Goal: Task Accomplishment & Management: Manage account settings

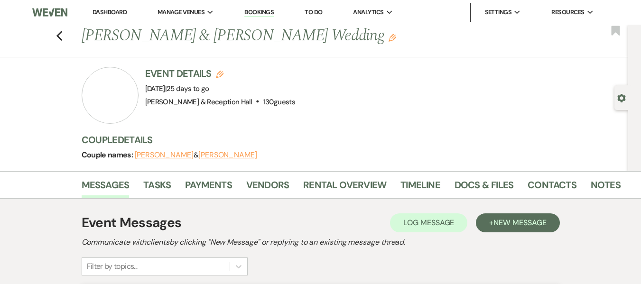
click at [273, 9] on link "Bookings" at bounding box center [258, 12] width 29 height 9
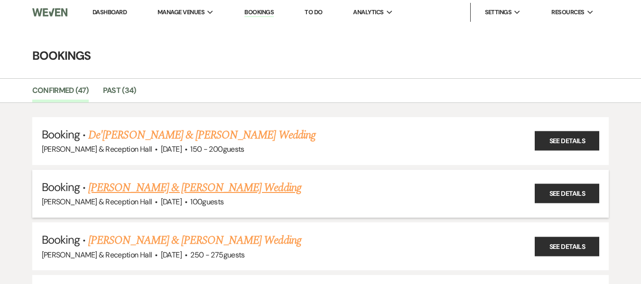
click at [219, 186] on link "[PERSON_NAME] & [PERSON_NAME] Wedding" at bounding box center [194, 187] width 213 height 17
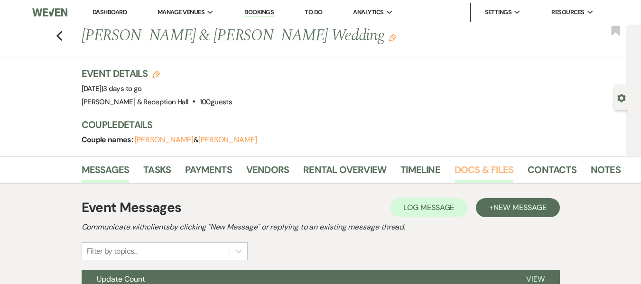
click at [479, 171] on link "Docs & Files" at bounding box center [484, 172] width 59 height 21
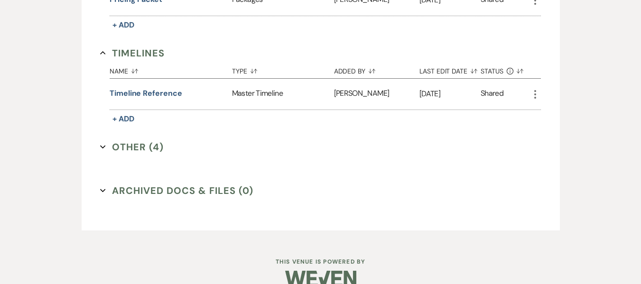
scroll to position [1088, 0]
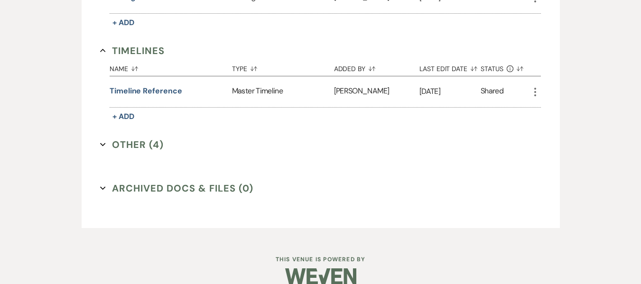
click at [142, 148] on button "Other (4) Expand" at bounding box center [132, 145] width 64 height 14
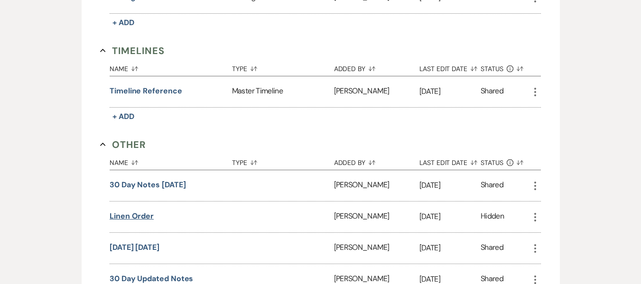
click at [130, 219] on button "Linen order" at bounding box center [132, 216] width 44 height 11
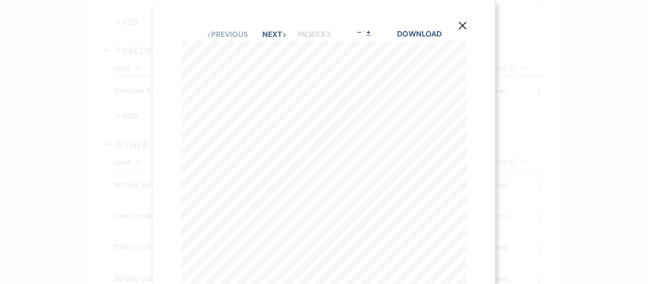
click at [369, 33] on button "+" at bounding box center [368, 32] width 8 height 8
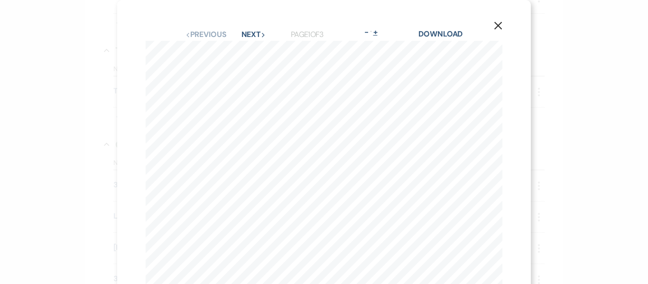
click at [369, 33] on button "-" at bounding box center [367, 32] width 8 height 8
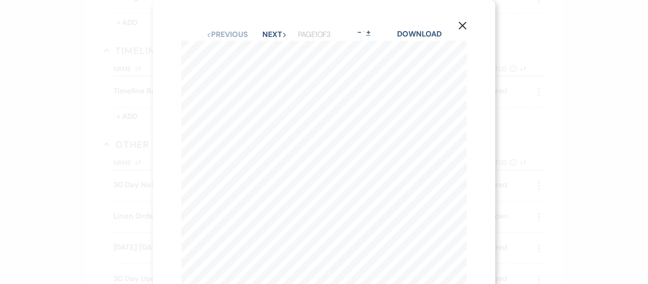
click at [369, 33] on button "+" at bounding box center [368, 32] width 8 height 8
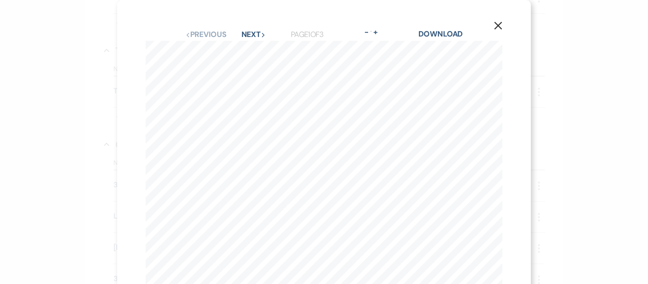
click at [483, 26] on use "button" at bounding box center [498, 26] width 8 height 8
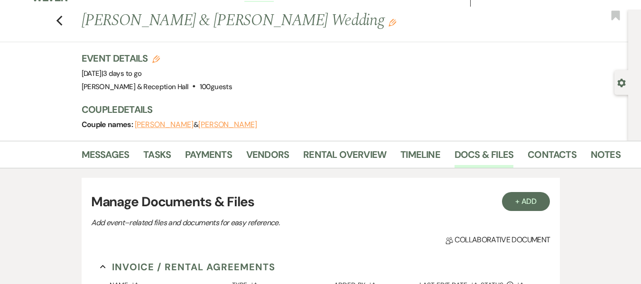
scroll to position [0, 0]
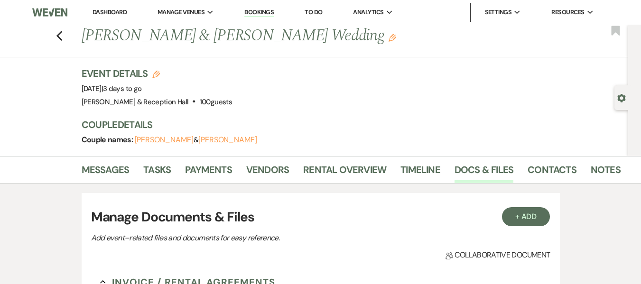
click at [265, 13] on link "Bookings" at bounding box center [258, 12] width 29 height 9
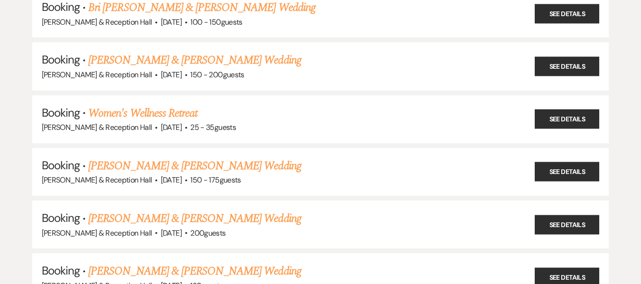
scroll to position [316, 0]
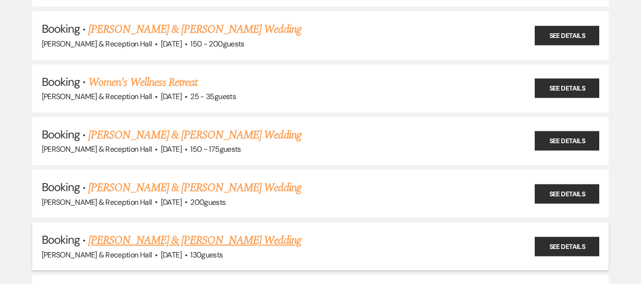
click at [283, 237] on link "[PERSON_NAME] & [PERSON_NAME] Wedding" at bounding box center [194, 240] width 213 height 17
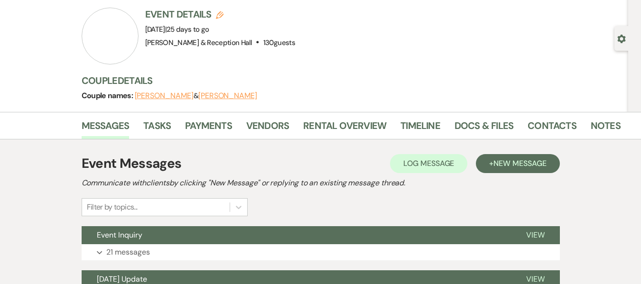
scroll to position [56, 0]
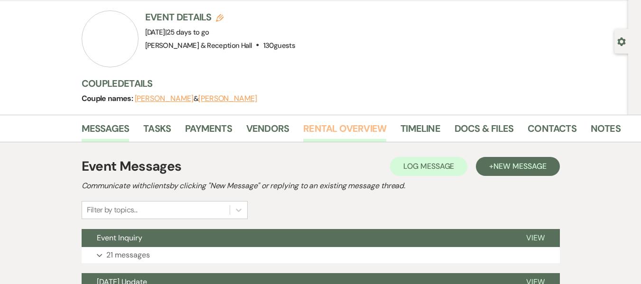
click at [350, 130] on link "Rental Overview" at bounding box center [344, 131] width 83 height 21
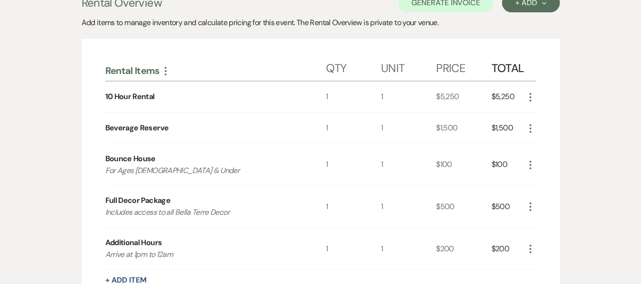
scroll to position [204, 0]
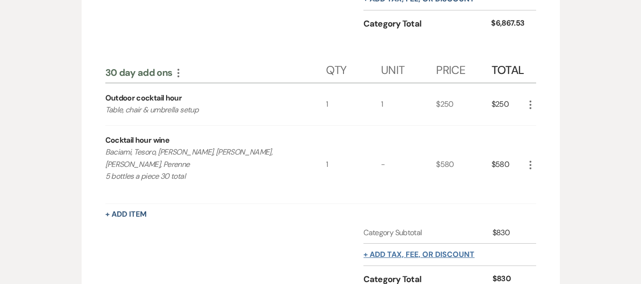
click at [399, 251] on button "+ Add tax, fee, or discount" at bounding box center [418, 255] width 111 height 8
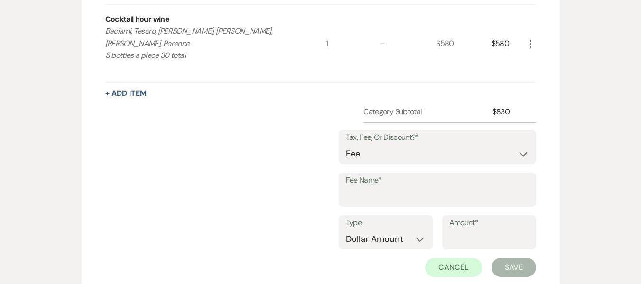
scroll to position [832, 0]
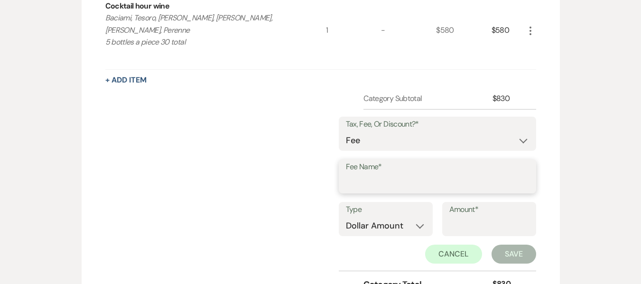
click at [386, 174] on input "Fee Name*" at bounding box center [437, 183] width 183 height 19
type input "Sales Tax"
click at [366, 217] on select "Dollar Amount Percentage" at bounding box center [386, 226] width 80 height 19
select select "false"
click at [346, 217] on select "Dollar Amount Percentage" at bounding box center [386, 226] width 80 height 19
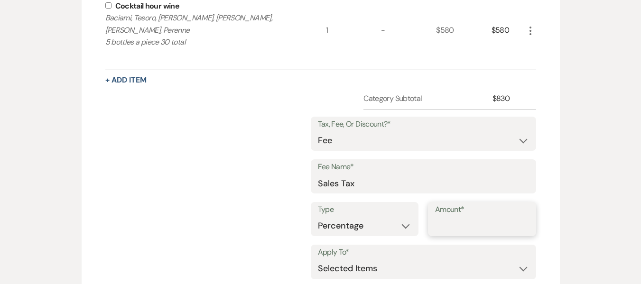
click at [456, 217] on input "Amount*" at bounding box center [482, 226] width 94 height 19
type input "7"
click at [109, 3] on input "checkbox" at bounding box center [108, 5] width 6 height 6
checkbox input "true"
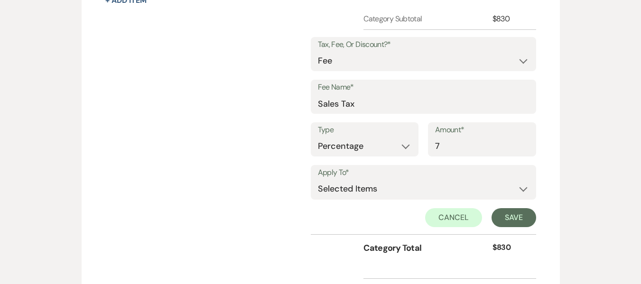
scroll to position [919, 0]
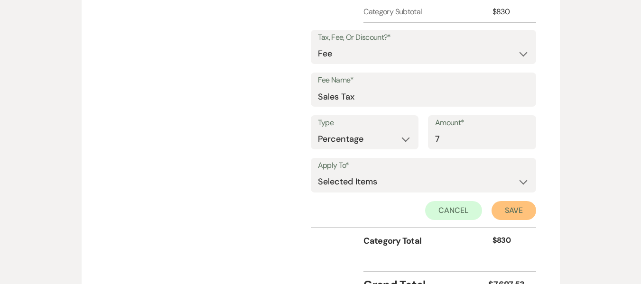
click at [509, 201] on button "Save" at bounding box center [514, 210] width 45 height 19
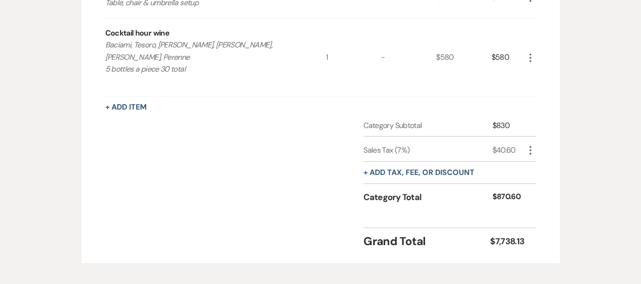
scroll to position [813, 0]
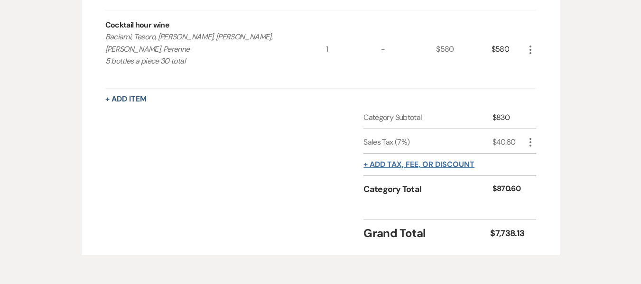
click at [448, 161] on button "+ Add tax, fee, or discount" at bounding box center [418, 165] width 111 height 8
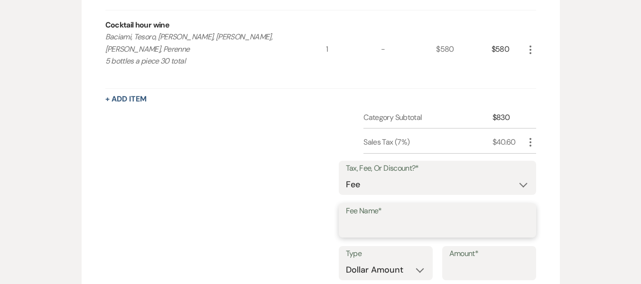
click at [392, 218] on input "Fee Name*" at bounding box center [437, 227] width 183 height 19
type input "Merchant Fee (On all Credit Card Payments)"
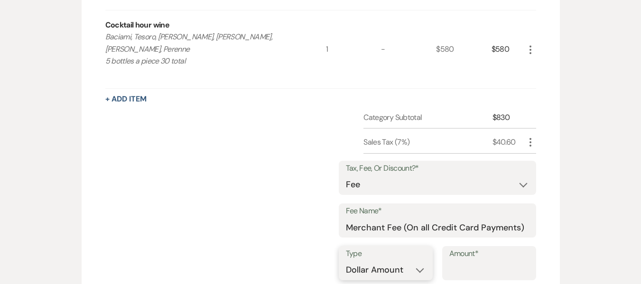
click at [423, 261] on select "Dollar Amount Percentage" at bounding box center [386, 270] width 80 height 19
select select "false"
click at [346, 261] on select "Dollar Amount Percentage" at bounding box center [386, 270] width 80 height 19
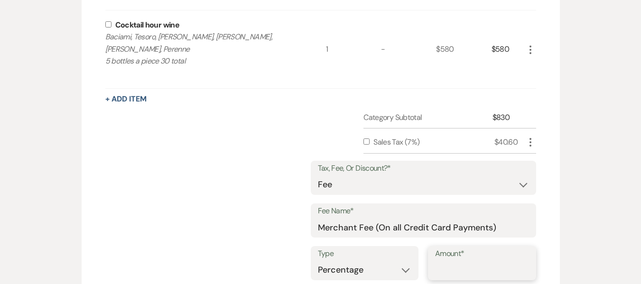
click at [447, 261] on input "Amount*" at bounding box center [482, 270] width 94 height 19
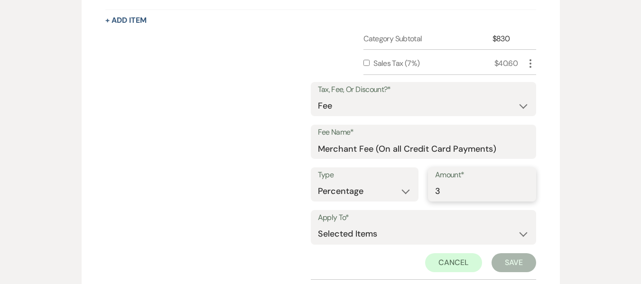
scroll to position [896, 0]
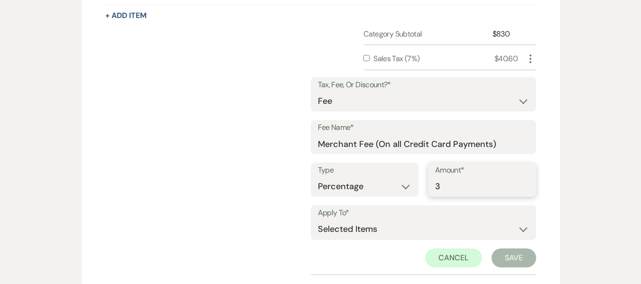
type input "3"
click at [516, 223] on select "Selected Items Category Subtotal (before all Taxes/Fees/Discounts) Category Tot…" at bounding box center [423, 229] width 211 height 19
select select "2"
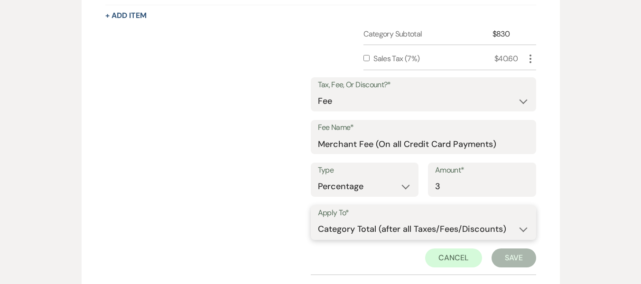
click at [318, 220] on select "Selected Items Category Subtotal (before all Taxes/Fees/Discounts) Category Tot…" at bounding box center [423, 229] width 211 height 19
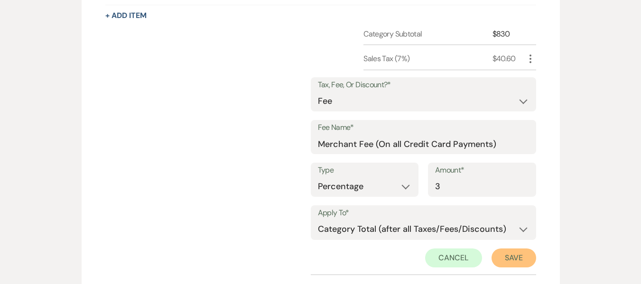
click at [514, 249] on button "Save" at bounding box center [514, 258] width 45 height 19
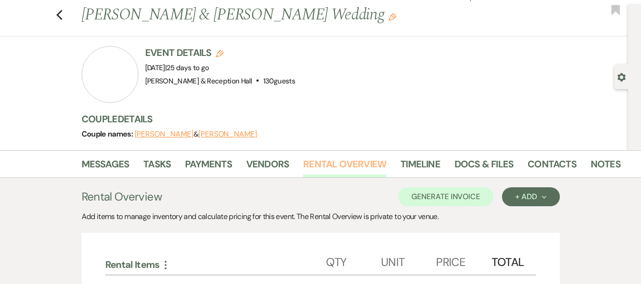
scroll to position [0, 0]
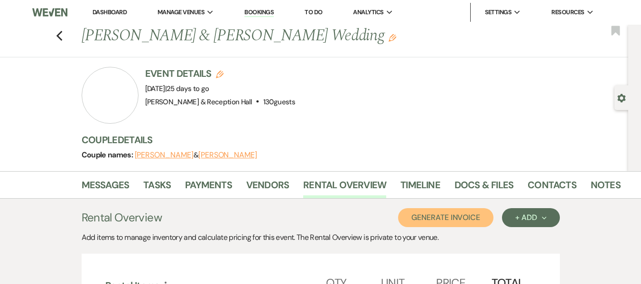
click at [442, 213] on button "Generate Invoice" at bounding box center [445, 217] width 95 height 19
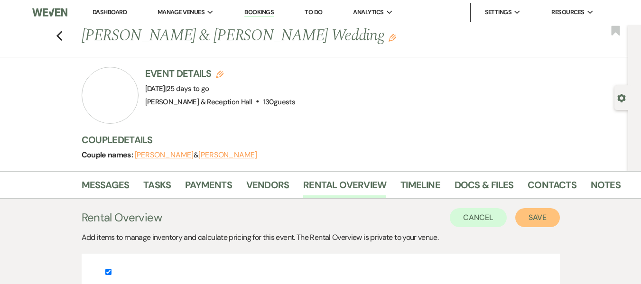
click at [541, 222] on button "Save" at bounding box center [537, 217] width 45 height 19
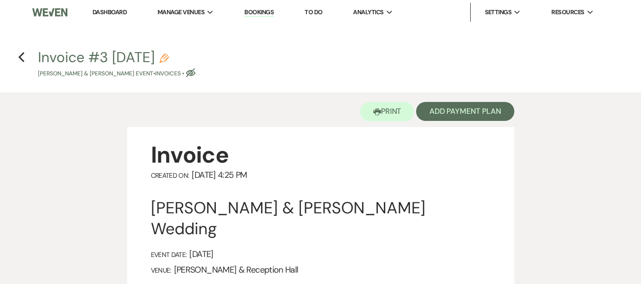
click at [169, 56] on use "button" at bounding box center [163, 58] width 9 height 9
select select "22"
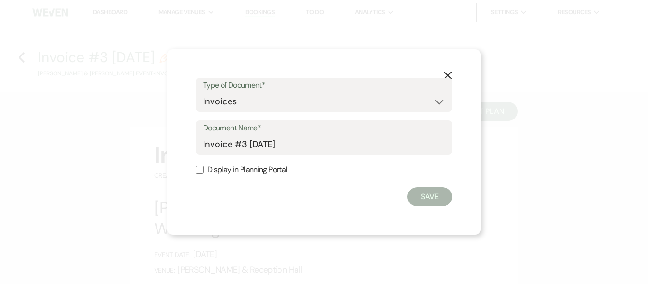
click at [448, 74] on icon "X" at bounding box center [448, 75] width 9 height 9
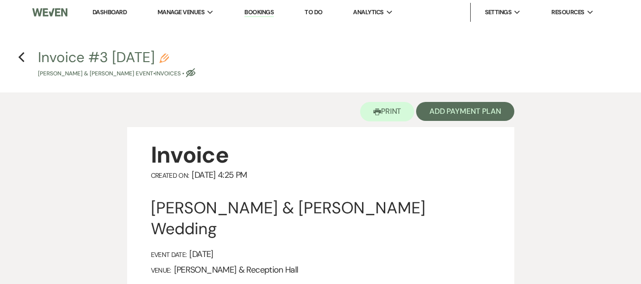
click at [169, 58] on icon "Pencil" at bounding box center [163, 58] width 9 height 9
select select "22"
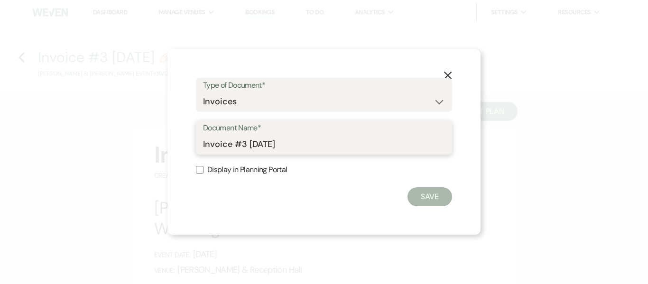
drag, startPoint x: 303, startPoint y: 144, endPoint x: 194, endPoint y: 132, distance: 110.2
click at [198, 140] on div "Document Name* Invoice #3 9-16-2025" at bounding box center [324, 138] width 256 height 34
type input "f"
type input "Final 30 Day Invoice"
click at [202, 169] on input "Display in Planning Portal" at bounding box center [200, 170] width 8 height 8
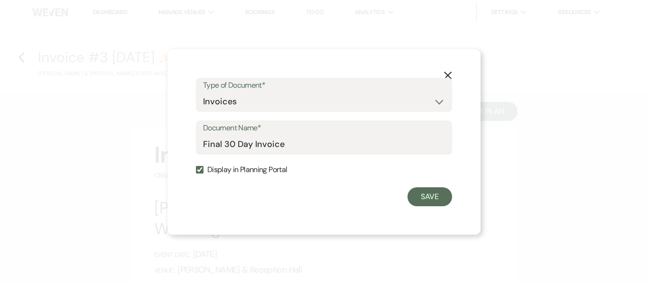
click at [202, 169] on input "Display in Planning Portal" at bounding box center [200, 170] width 8 height 8
click at [199, 172] on input "Display in Planning Portal" at bounding box center [200, 170] width 8 height 8
checkbox input "true"
click at [432, 200] on button "Save" at bounding box center [430, 196] width 45 height 19
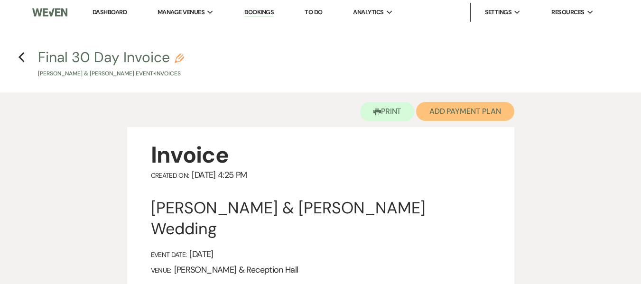
click at [442, 109] on button "Add Payment Plan" at bounding box center [465, 111] width 98 height 19
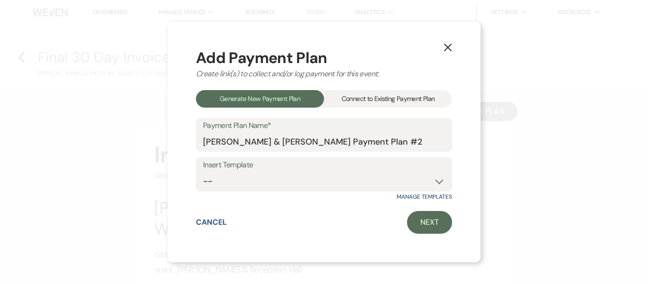
click at [434, 102] on div "Connect to Existing Payment Plan" at bounding box center [388, 99] width 128 height 18
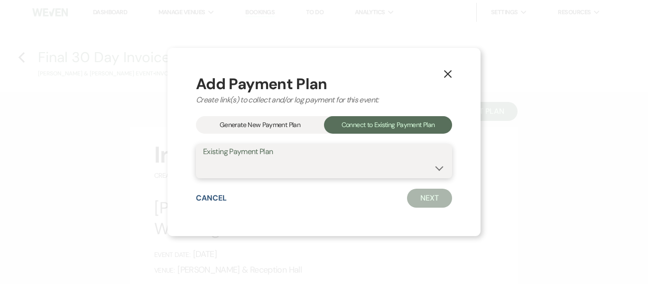
click at [395, 167] on select "Peter Granville & Brenda Maldonado's Payment Plan #1" at bounding box center [324, 168] width 242 height 19
select select "17995"
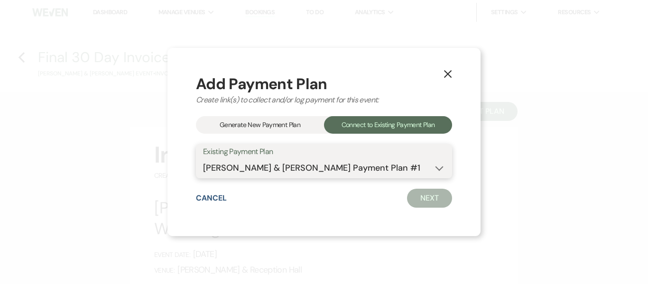
click at [203, 159] on select "Peter Granville & Brenda Maldonado's Payment Plan #1" at bounding box center [324, 168] width 242 height 19
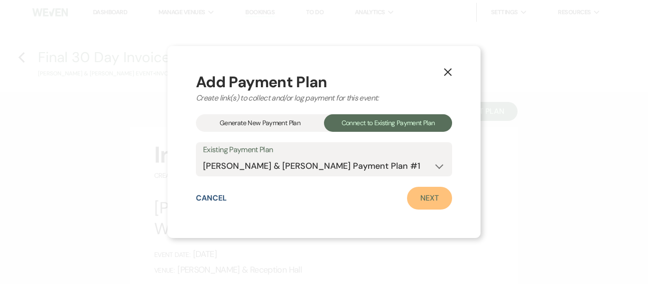
click at [425, 203] on link "Next" at bounding box center [429, 198] width 45 height 23
select select "28726"
select select "1"
select select "true"
select select "1"
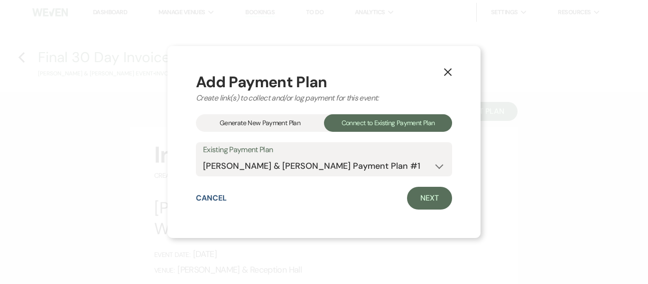
select select "true"
select select "1"
select select "true"
select select "1"
select select "true"
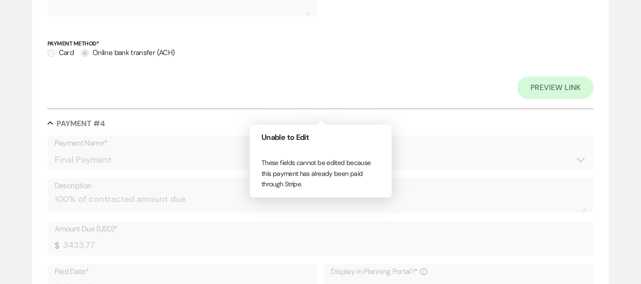
scroll to position [1328, 0]
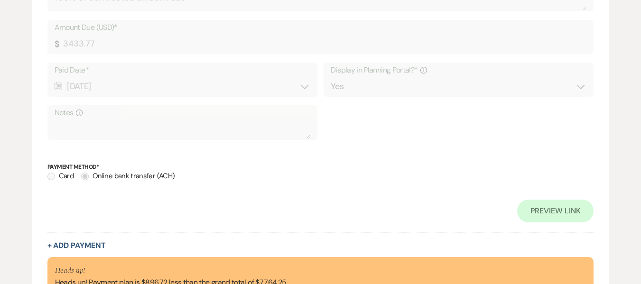
drag, startPoint x: 265, startPoint y: 212, endPoint x: 226, endPoint y: 216, distance: 39.2
click at [226, 216] on div "Preview Link" at bounding box center [320, 211] width 547 height 23
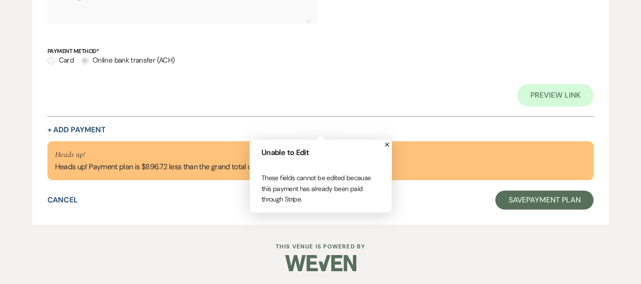
scroll to position [1446, 0]
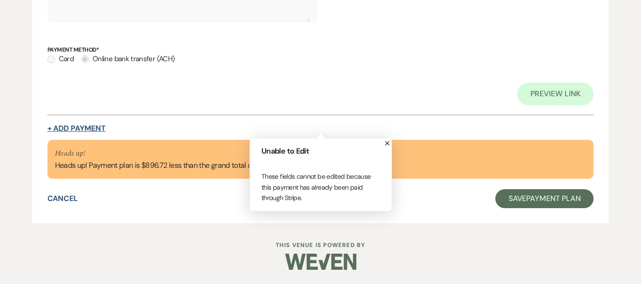
click at [84, 128] on button "+ Add Payment" at bounding box center [76, 129] width 58 height 8
select select "2"
select select "percentage"
select select "true"
select select "client"
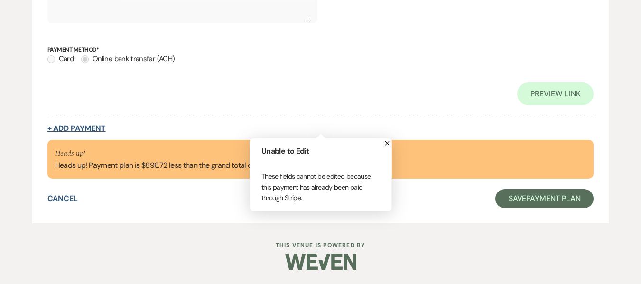
select select "weeks"
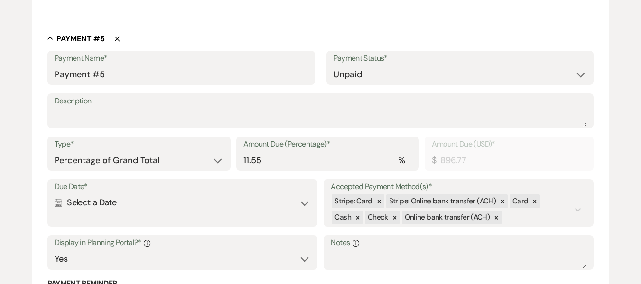
scroll to position [1377, 0]
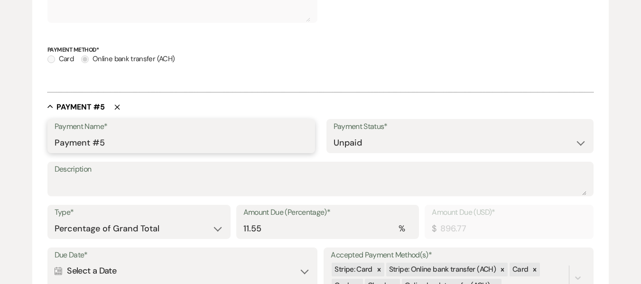
drag, startPoint x: 145, startPoint y: 146, endPoint x: 25, endPoint y: 132, distance: 120.4
type input "Final 30 Day Payment"
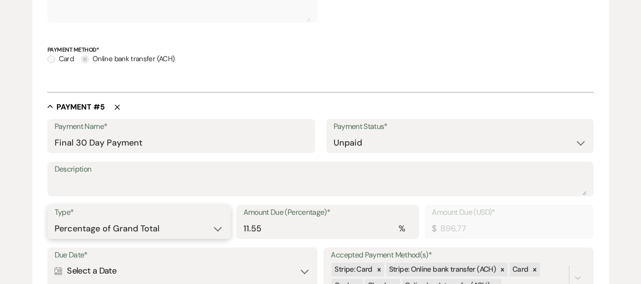
click at [216, 226] on select "Dollar Amount Percentage of Grand Total" at bounding box center [139, 229] width 169 height 19
select select "flat"
click at [55, 220] on select "Dollar Amount Percentage of Grand Total" at bounding box center [139, 229] width 169 height 19
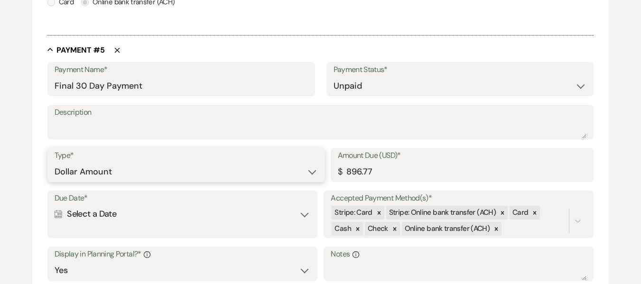
scroll to position [1567, 0]
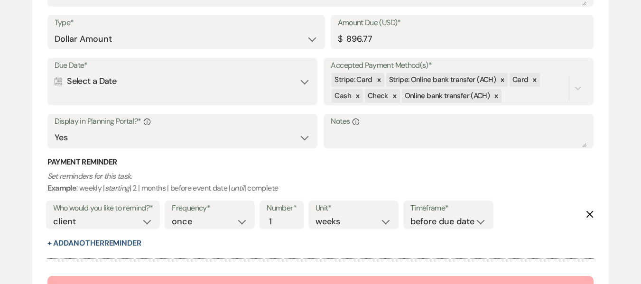
click at [182, 83] on div "Calendar Select a Date Expand" at bounding box center [183, 81] width 256 height 19
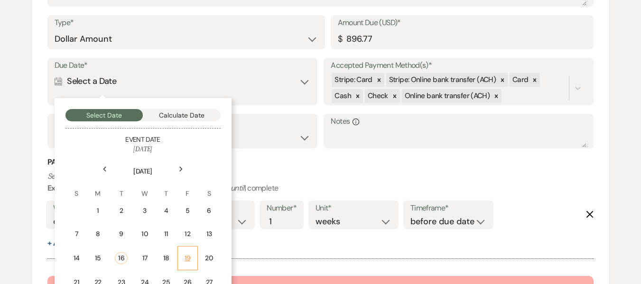
click at [192, 260] on td "19" at bounding box center [187, 258] width 20 height 24
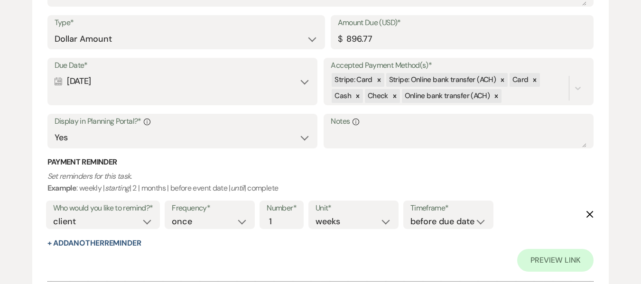
click at [589, 213] on use "button" at bounding box center [589, 214] width 7 height 7
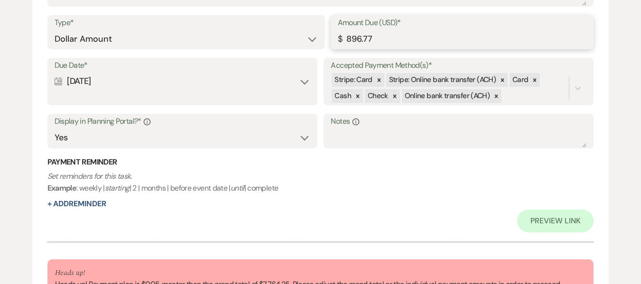
click at [388, 38] on input "896.77" at bounding box center [462, 39] width 249 height 19
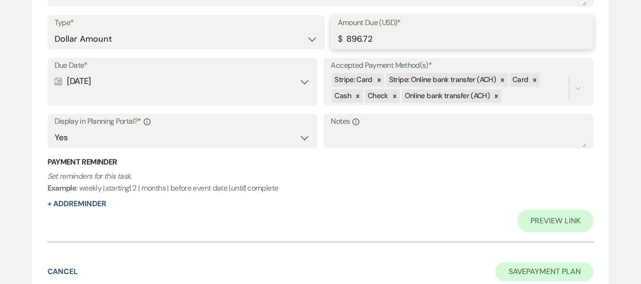
type input "896.72"
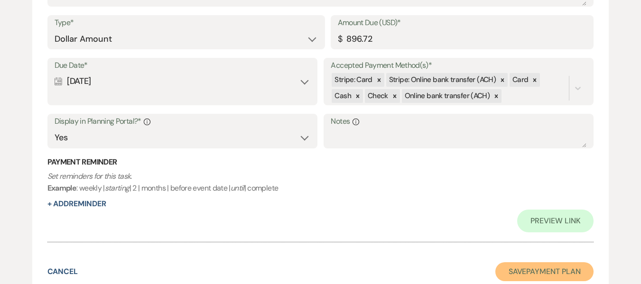
click at [538, 272] on button "Save Payment Plan" at bounding box center [544, 271] width 99 height 19
